Goal: Transaction & Acquisition: Purchase product/service

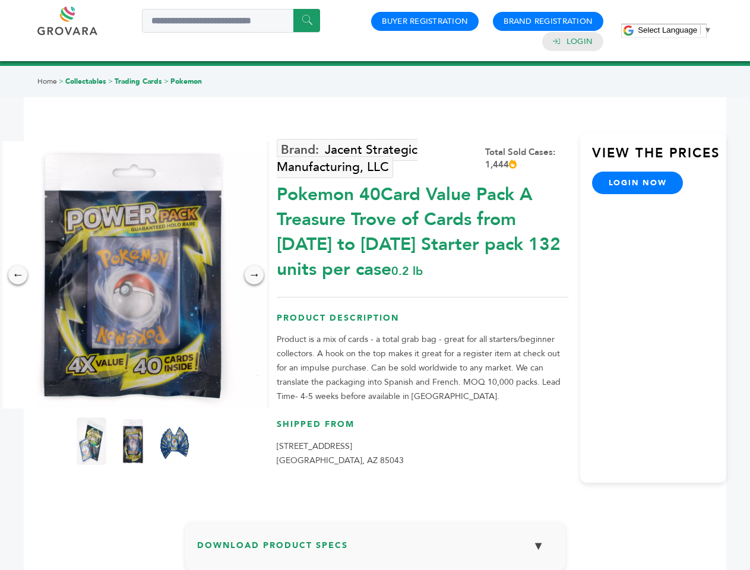
click at [674, 30] on span "Select Language" at bounding box center [667, 30] width 59 height 9
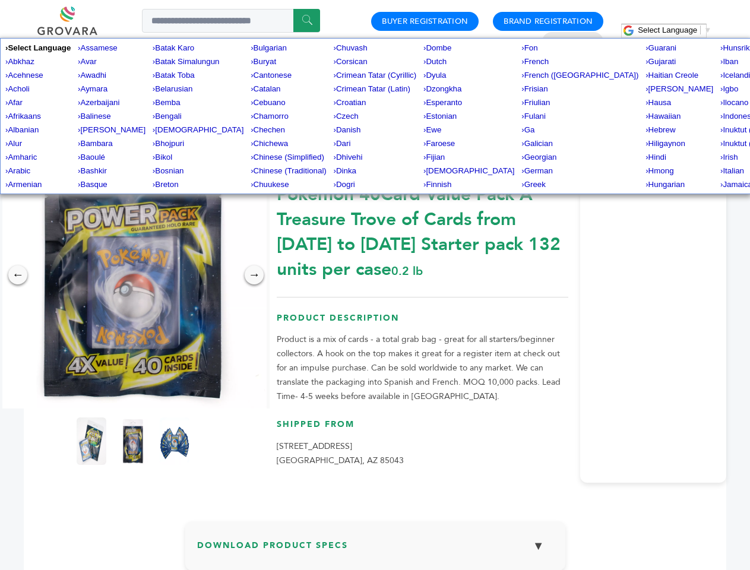
click at [133, 275] on img at bounding box center [132, 274] width 267 height 267
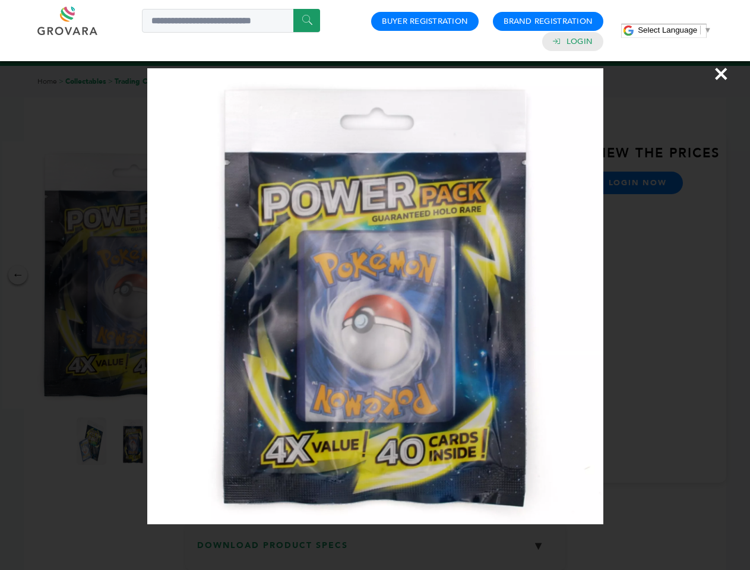
click at [18, 275] on div "×" at bounding box center [375, 285] width 750 height 570
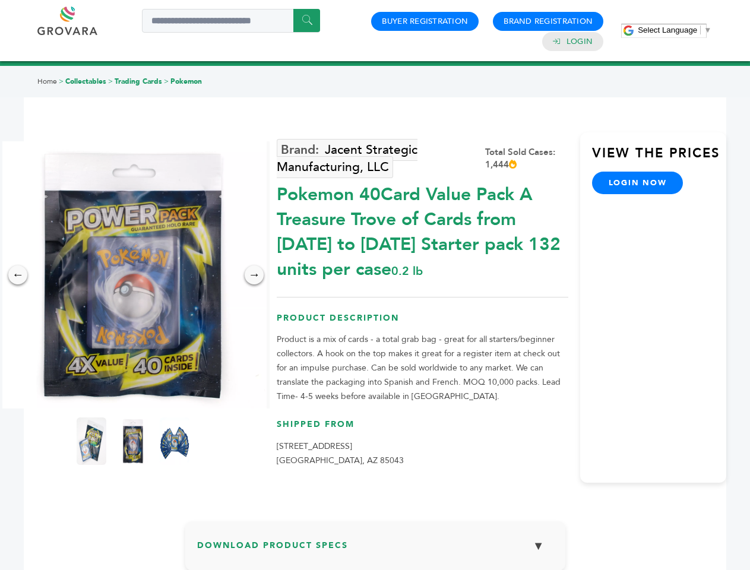
click at [254, 275] on div "→" at bounding box center [254, 274] width 19 height 19
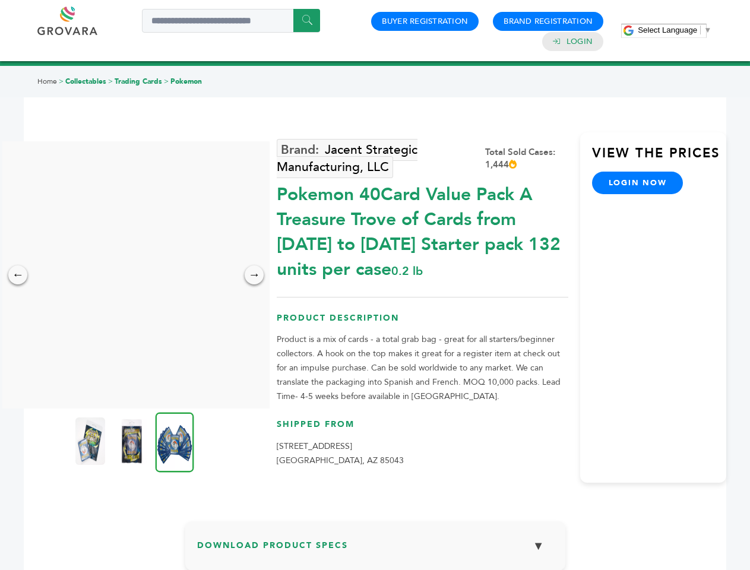
click at [91, 441] on img at bounding box center [90, 440] width 30 height 47
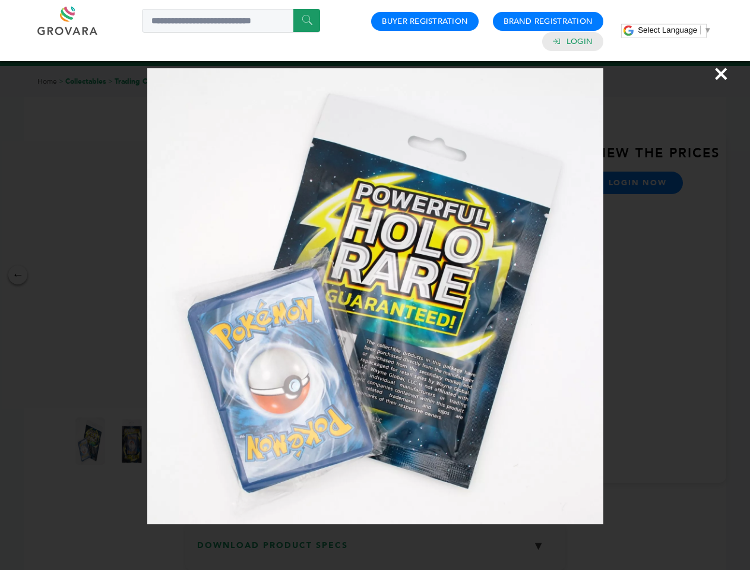
click at [133, 441] on div "×" at bounding box center [375, 285] width 750 height 570
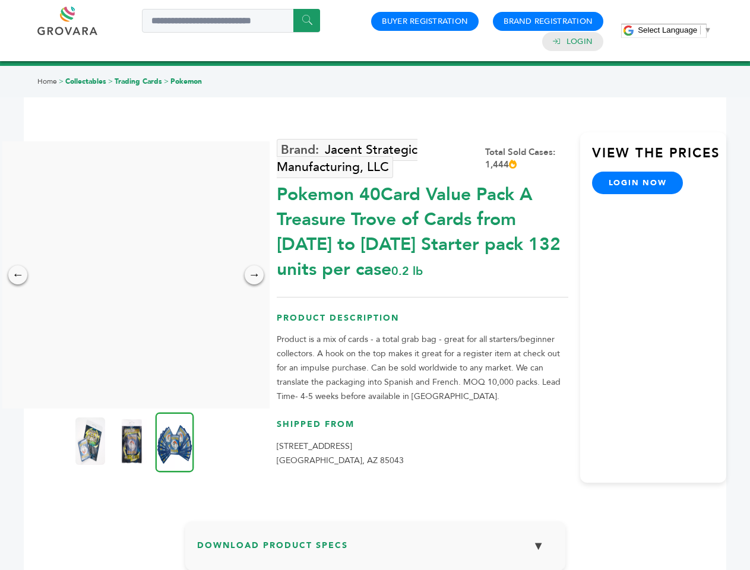
click at [175, 441] on img at bounding box center [175, 442] width 39 height 60
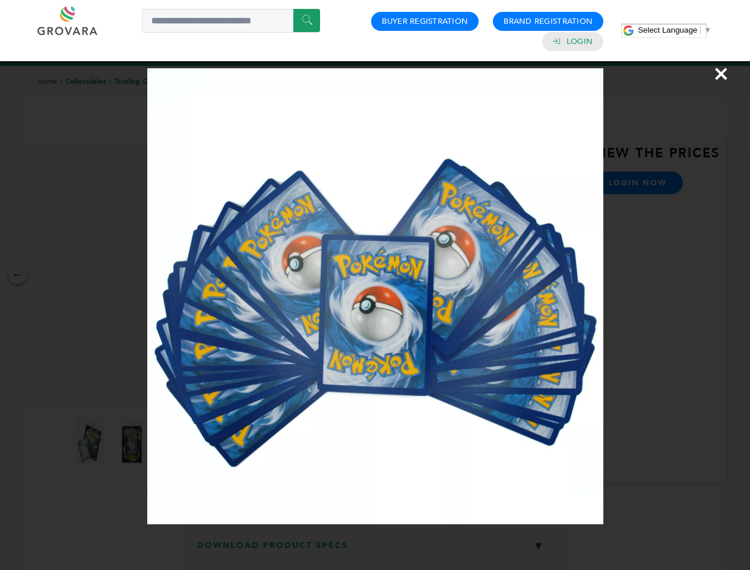
click at [375, 550] on div "×" at bounding box center [375, 285] width 750 height 570
